Goal: Task Accomplishment & Management: Use online tool/utility

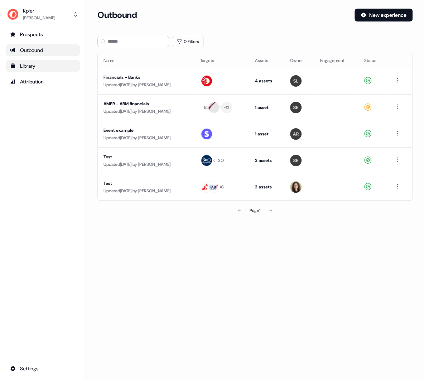
click at [27, 64] on div "Library" at bounding box center [42, 65] width 65 height 7
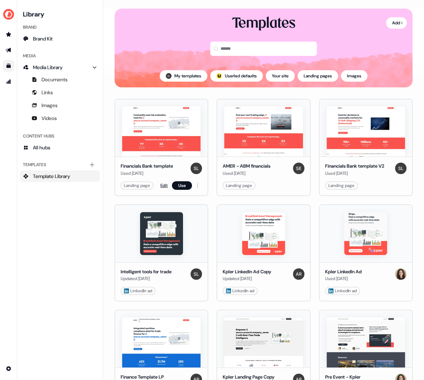
click at [161, 185] on link "Edit" at bounding box center [163, 185] width 7 height 7
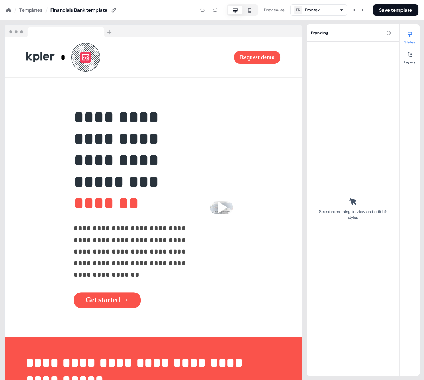
click at [24, 9] on div "Templates" at bounding box center [30, 9] width 23 height 7
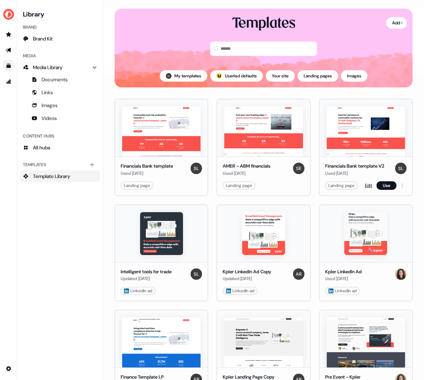
click at [367, 185] on link "Edit" at bounding box center [368, 185] width 7 height 7
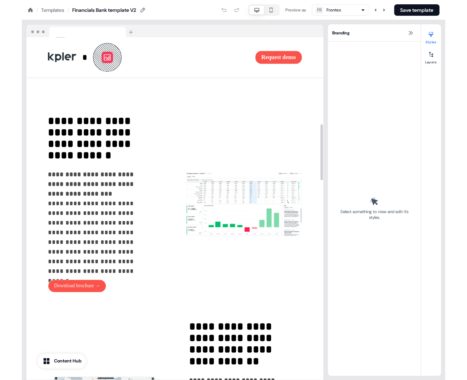
scroll to position [451, 0]
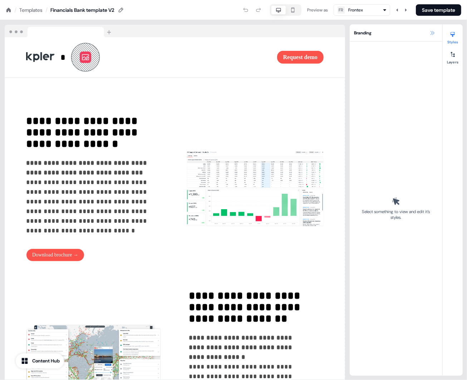
click at [423, 32] on icon at bounding box center [433, 33] width 6 height 6
click at [423, 31] on icon at bounding box center [433, 33] width 4 height 4
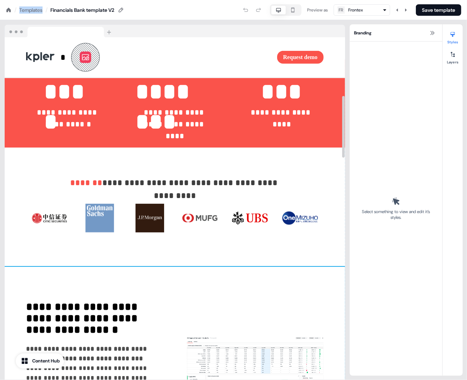
scroll to position [335, 0]
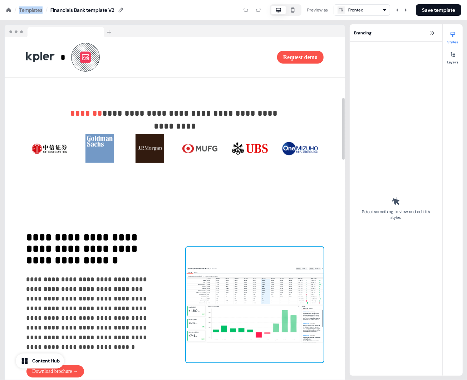
click at [226, 307] on img at bounding box center [255, 304] width 138 height 115
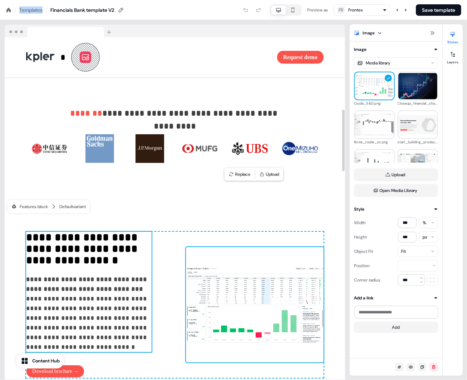
scroll to position [536, 0]
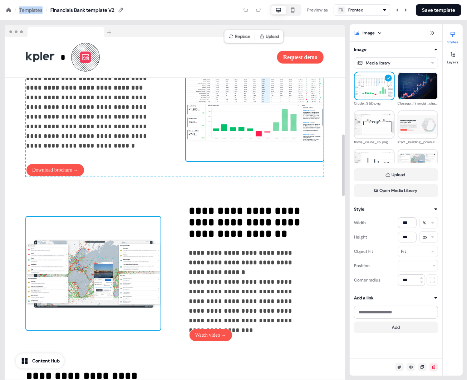
drag, startPoint x: 104, startPoint y: 276, endPoint x: 122, endPoint y: 262, distance: 22.9
click at [104, 276] on img at bounding box center [93, 272] width 135 height 113
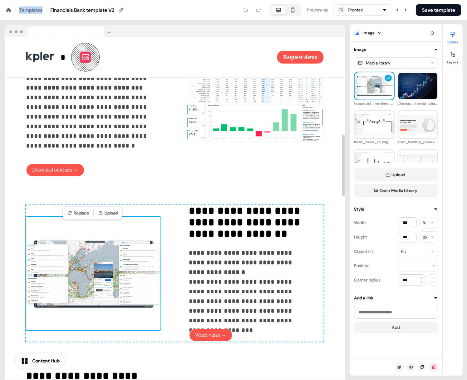
scroll to position [679, 0]
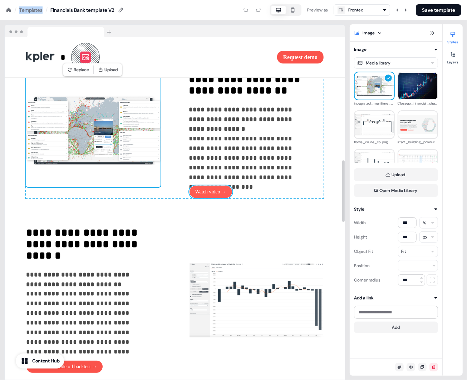
click at [210, 198] on button "Watch video →" at bounding box center [211, 191] width 44 height 13
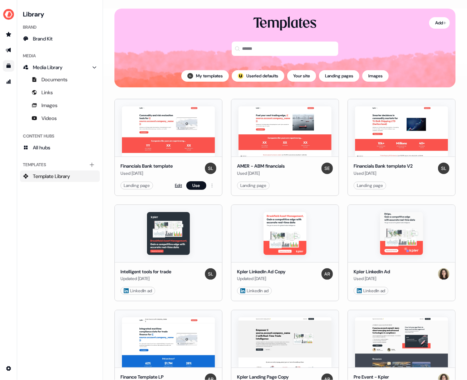
click at [177, 184] on link "Edit" at bounding box center [178, 185] width 7 height 7
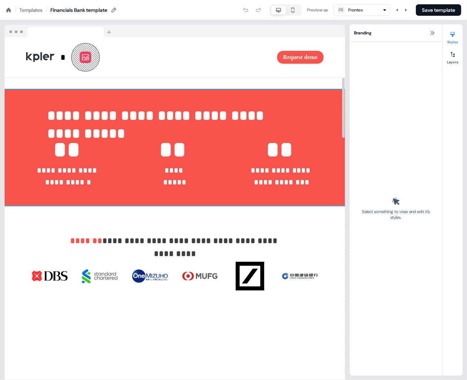
scroll to position [198, 0]
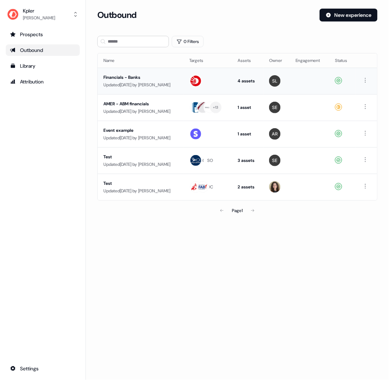
click at [141, 81] on div "Updated 4 days ago by Shi Jia Lim" at bounding box center [140, 84] width 74 height 7
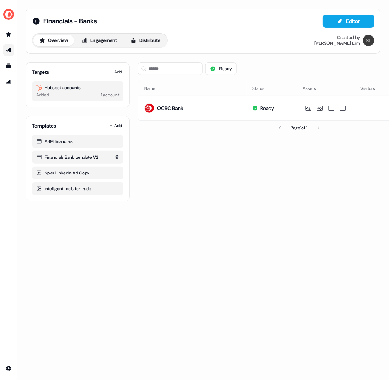
click at [64, 156] on div "Financials Bank template V2" at bounding box center [77, 156] width 83 height 7
click at [64, 157] on div "Financials Bank template V2" at bounding box center [77, 156] width 83 height 7
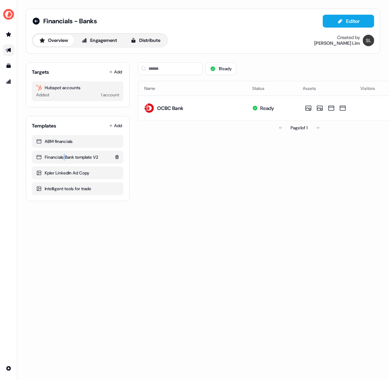
click at [64, 157] on div "Financials Bank template V2" at bounding box center [77, 156] width 83 height 7
click at [332, 18] on button "Editor" at bounding box center [349, 21] width 52 height 13
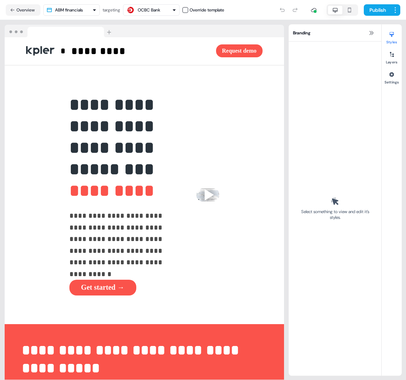
click at [80, 9] on html "**********" at bounding box center [203, 190] width 406 height 380
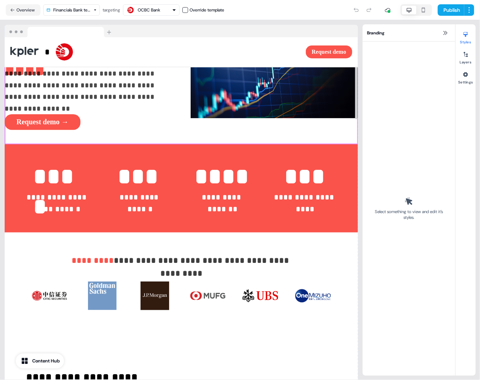
scroll to position [61, 0]
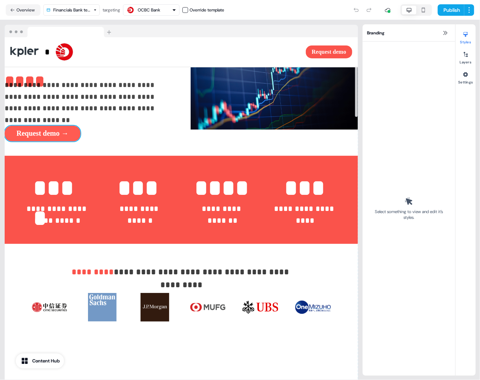
click at [44, 130] on button "Request demo →" at bounding box center [43, 134] width 76 height 16
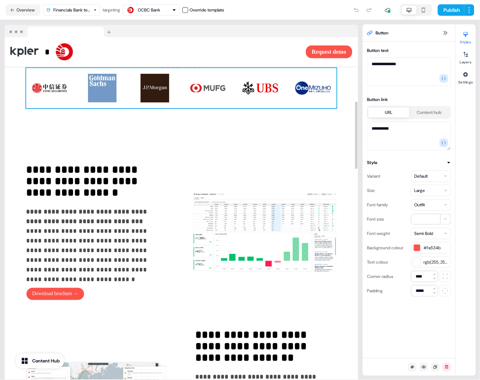
scroll to position [371, 0]
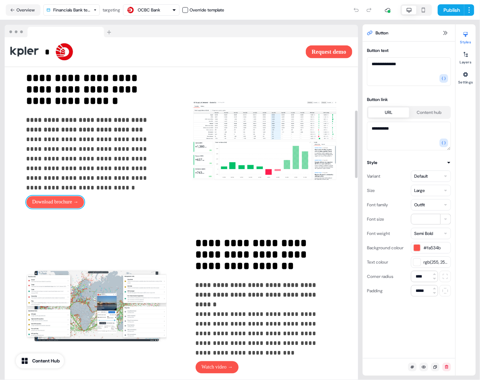
click at [73, 206] on button "Download brochure →" at bounding box center [55, 202] width 58 height 13
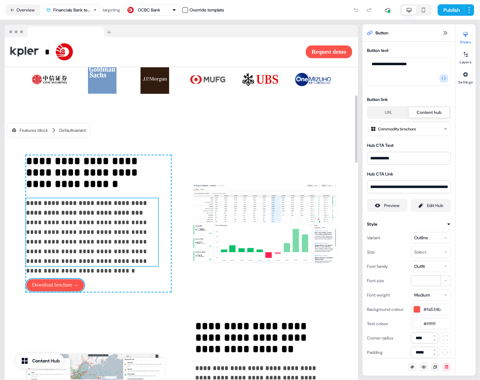
scroll to position [300, 0]
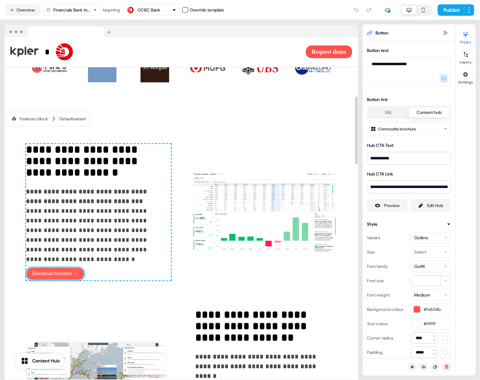
click at [78, 277] on button "Download brochure →" at bounding box center [55, 273] width 58 height 13
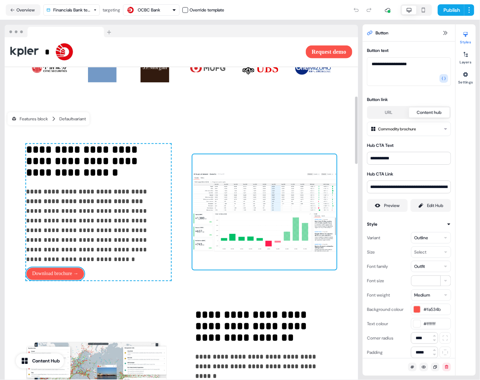
click at [227, 210] on img at bounding box center [264, 211] width 144 height 115
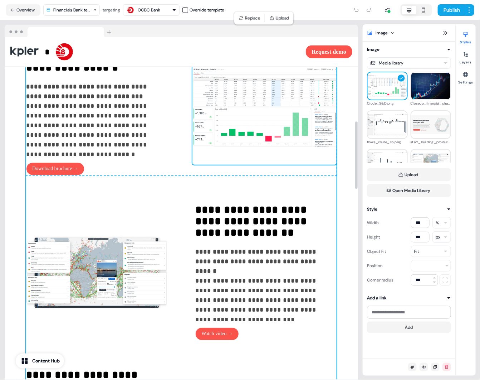
scroll to position [426, 0]
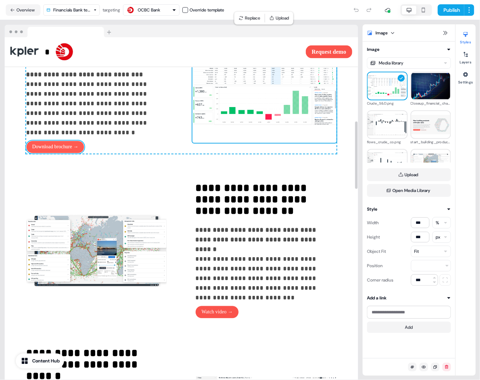
click at [59, 153] on button "Download brochure →" at bounding box center [55, 147] width 58 height 13
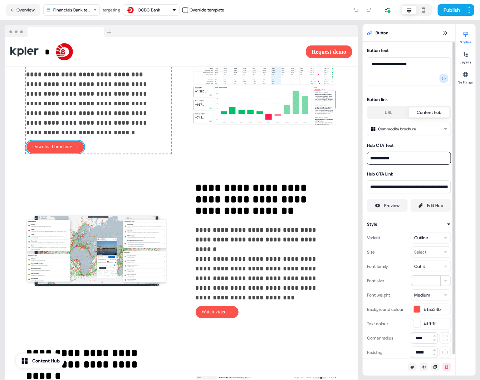
drag, startPoint x: 403, startPoint y: 159, endPoint x: 360, endPoint y: 157, distance: 42.3
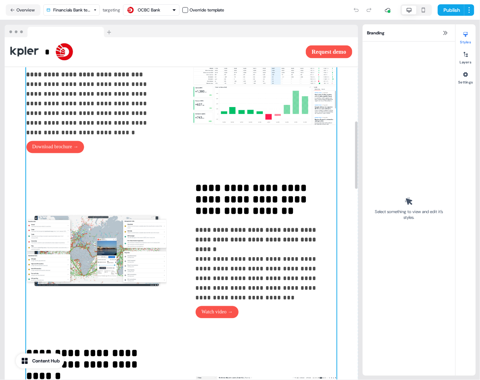
click at [56, 161] on div "**********" at bounding box center [181, 341] width 311 height 649
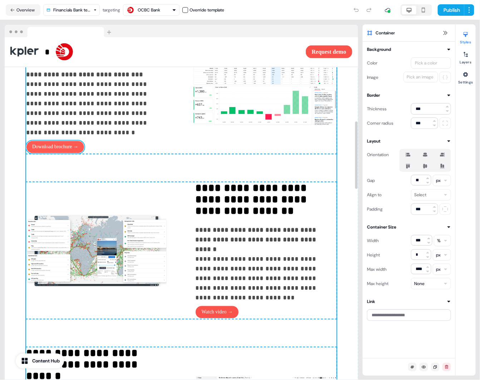
click at [62, 153] on button "Download brochure →" at bounding box center [55, 147] width 58 height 13
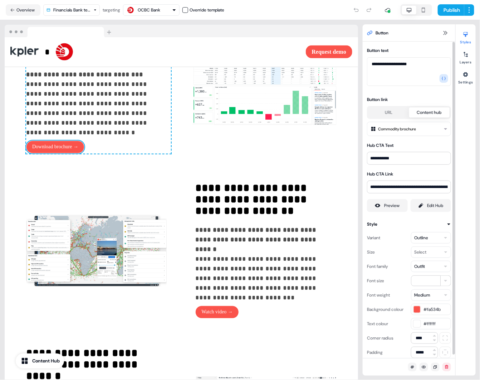
click at [389, 114] on button "URL" at bounding box center [389, 112] width 41 height 10
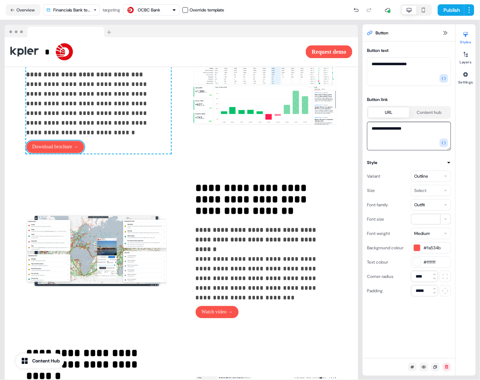
drag, startPoint x: 411, startPoint y: 130, endPoint x: 371, endPoint y: 129, distance: 40.1
click at [371, 129] on textarea "**********" at bounding box center [409, 136] width 84 height 29
click at [389, 113] on button "Content hub" at bounding box center [429, 112] width 41 height 10
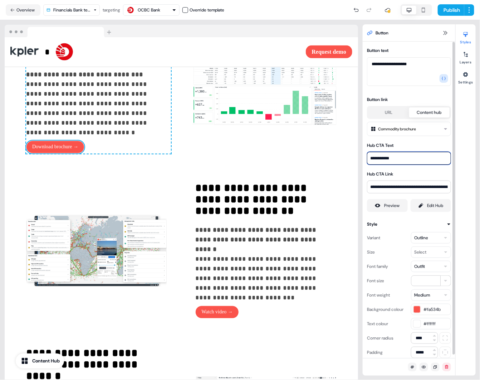
click at [389, 156] on input "**********" at bounding box center [409, 158] width 84 height 13
click at [389, 185] on input "**********" at bounding box center [409, 186] width 84 height 13
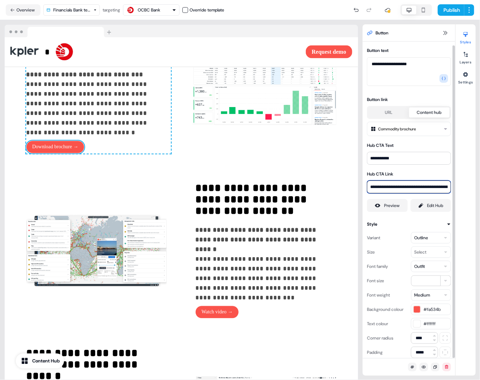
scroll to position [4, 0]
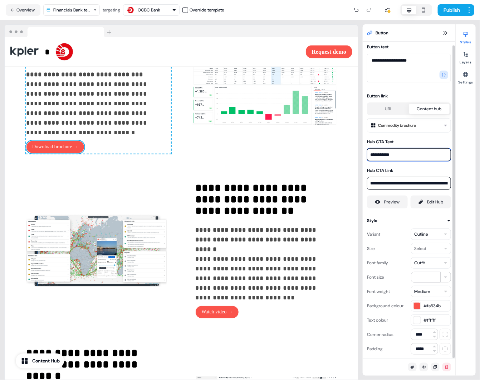
click at [389, 152] on input "**********" at bounding box center [409, 154] width 84 height 13
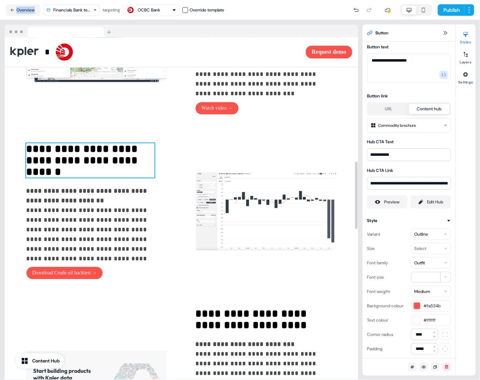
scroll to position [636, 0]
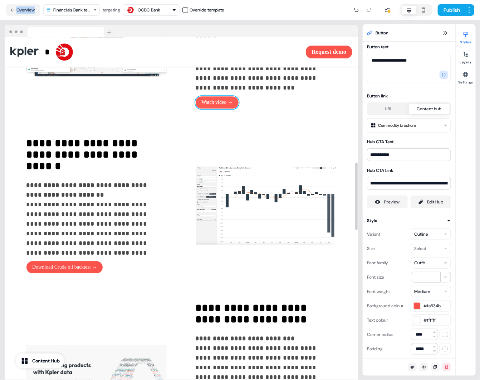
click at [218, 109] on button "Watch video →" at bounding box center [217, 102] width 44 height 13
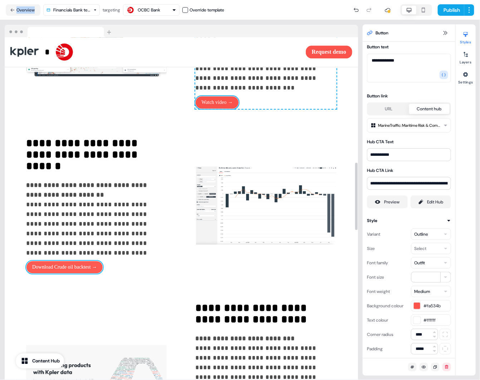
click at [62, 270] on button "Download Crude oil backtest →" at bounding box center [64, 266] width 77 height 13
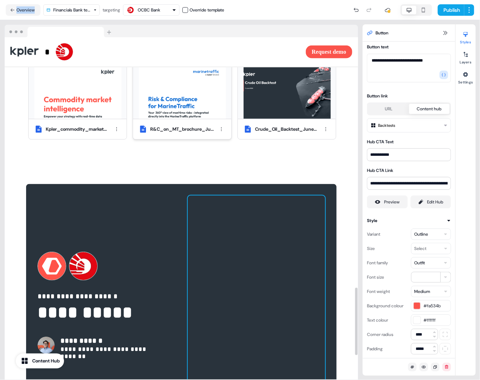
scroll to position [1175, 0]
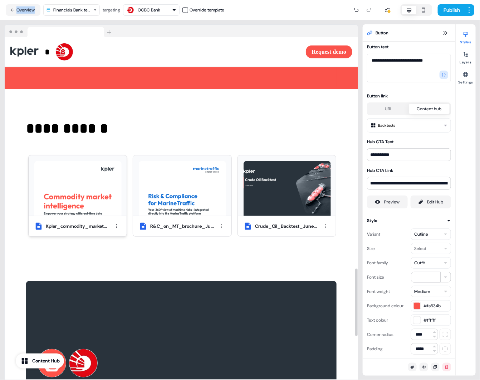
click at [75, 202] on img at bounding box center [77, 188] width 87 height 55
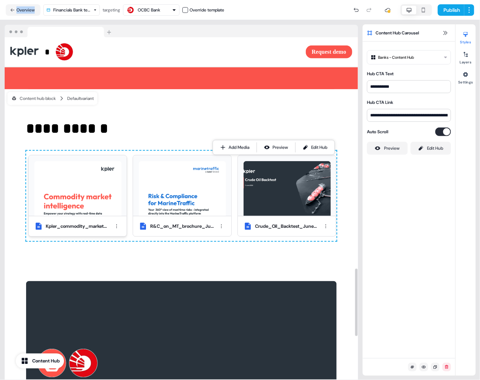
scroll to position [0, 0]
click at [82, 195] on img at bounding box center [77, 188] width 87 height 55
click at [381, 153] on button "Preview" at bounding box center [387, 148] width 41 height 13
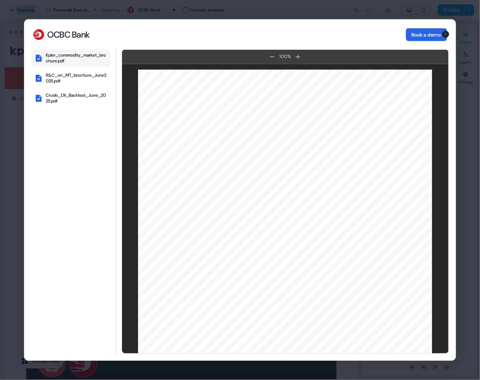
click at [389, 31] on button "Book a demo" at bounding box center [426, 34] width 41 height 13
click at [389, 35] on icon "button" at bounding box center [445, 33] width 7 height 7
